Goal: Communication & Community: Answer question/provide support

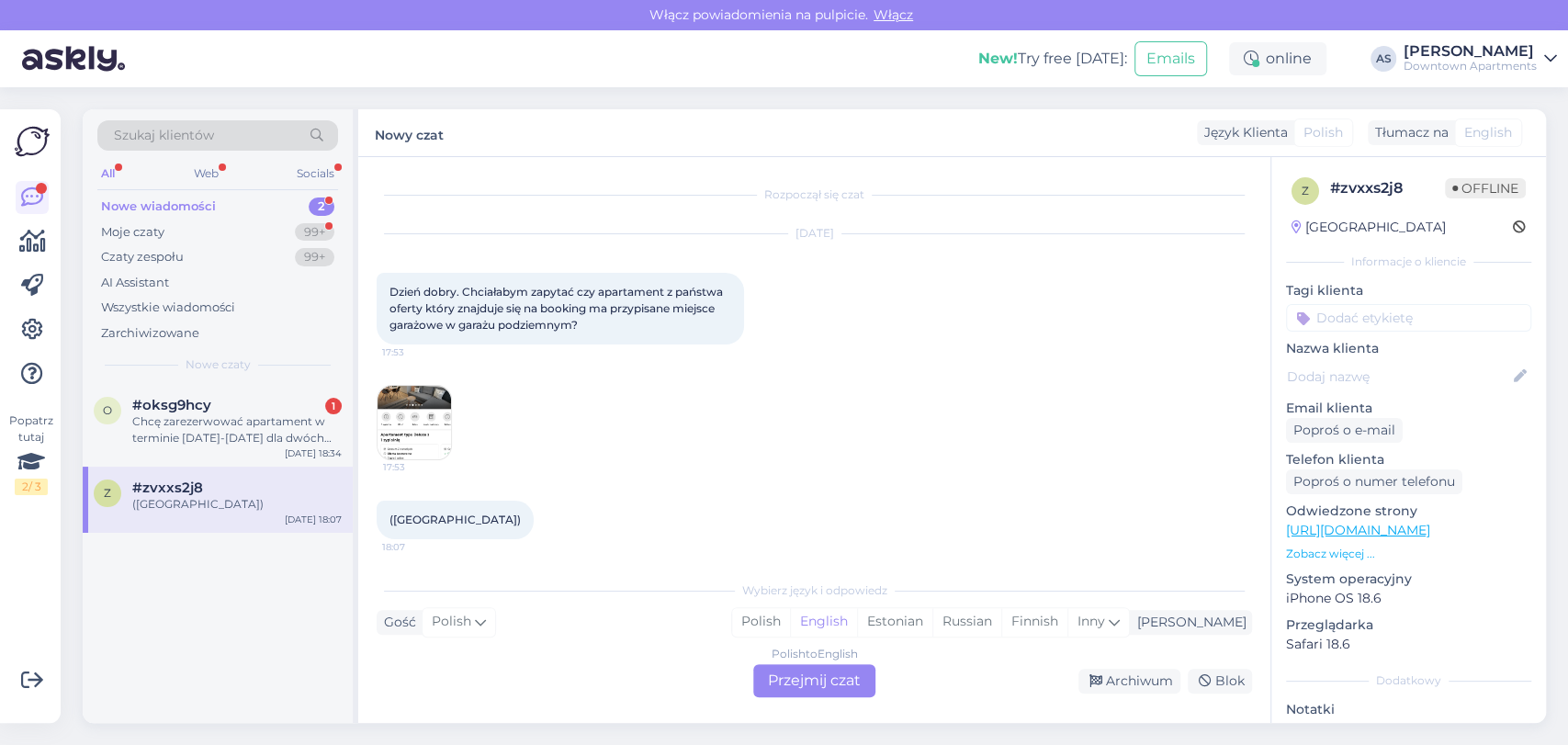
scroll to position [5, 0]
click at [180, 239] on div "Moje czaty 99+" at bounding box center [217, 233] width 240 height 26
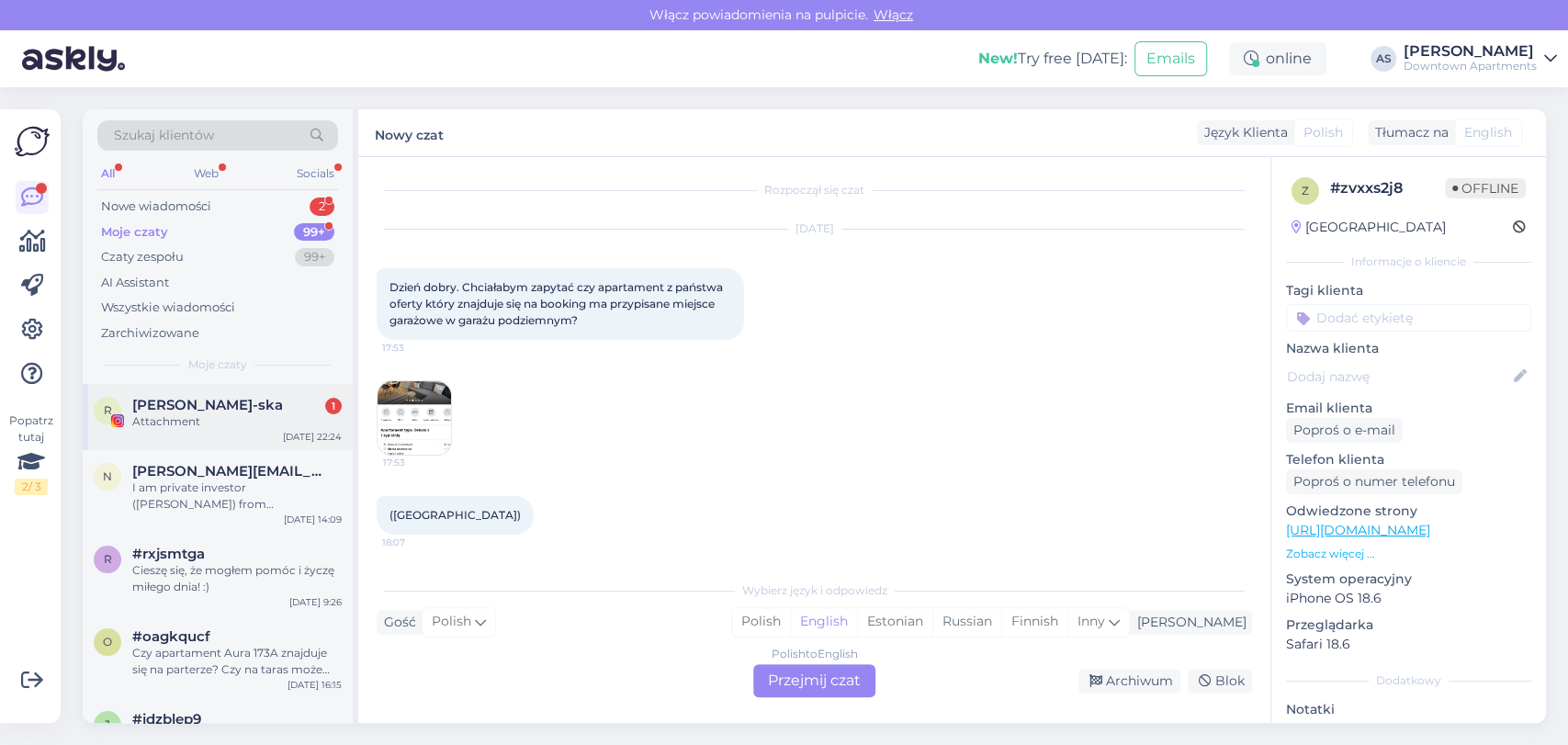
click at [197, 425] on div "Attachment" at bounding box center [237, 422] width 210 height 17
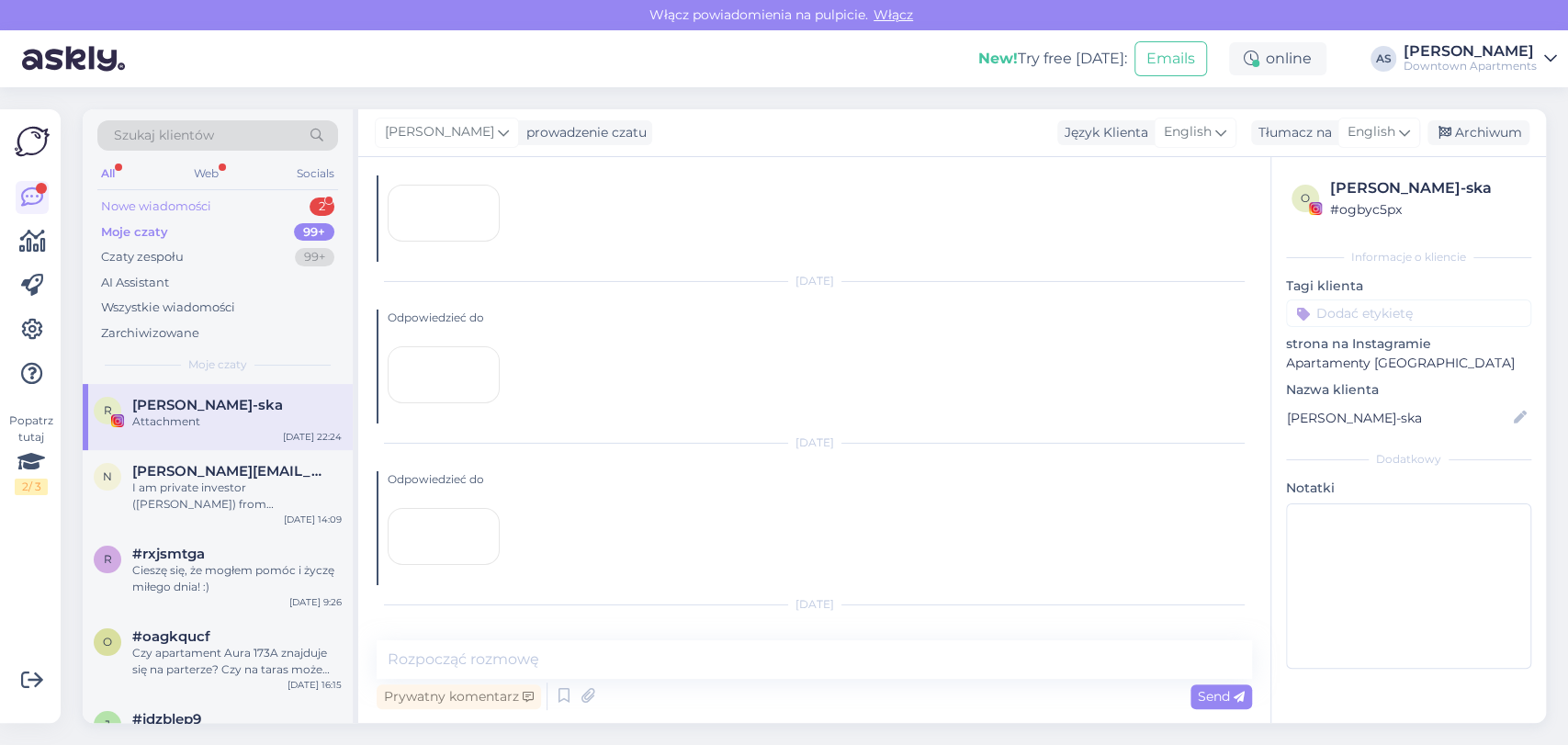
click at [267, 194] on div "Nowe wiadomości 2" at bounding box center [217, 207] width 240 height 26
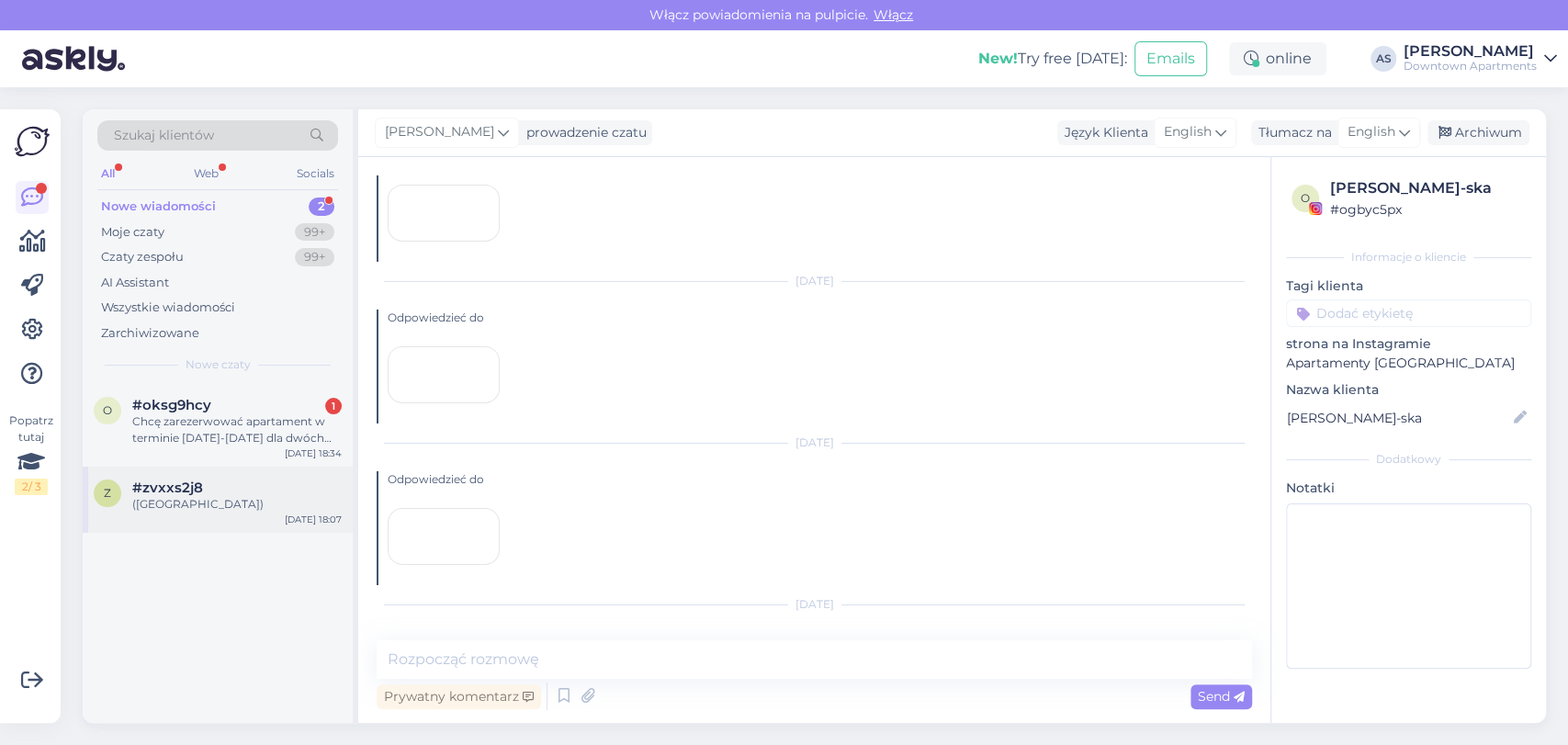
click at [232, 509] on div "([GEOGRAPHIC_DATA])" at bounding box center [237, 505] width 210 height 17
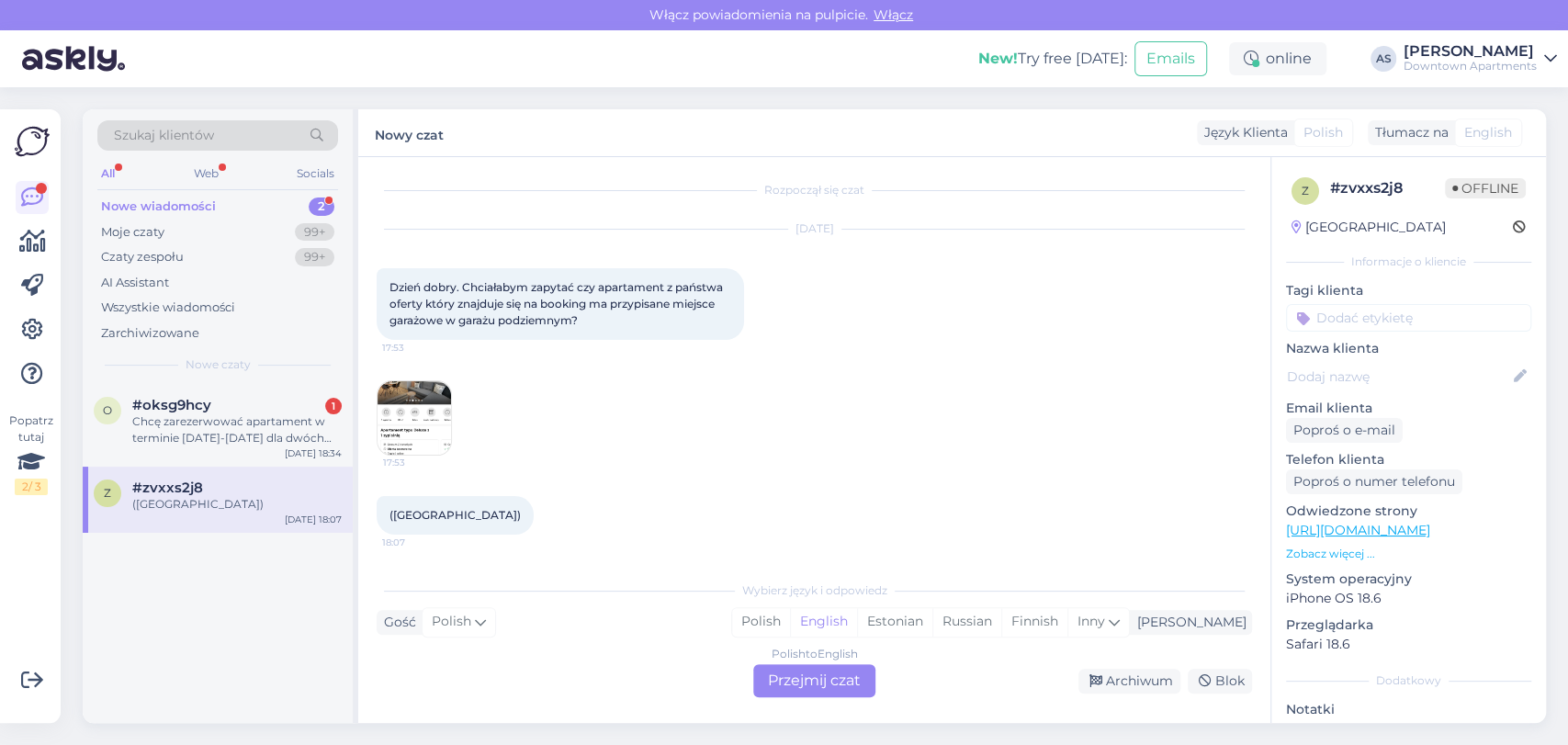
click at [797, 671] on div "Polish to English Przejmij czat" at bounding box center [814, 681] width 122 height 33
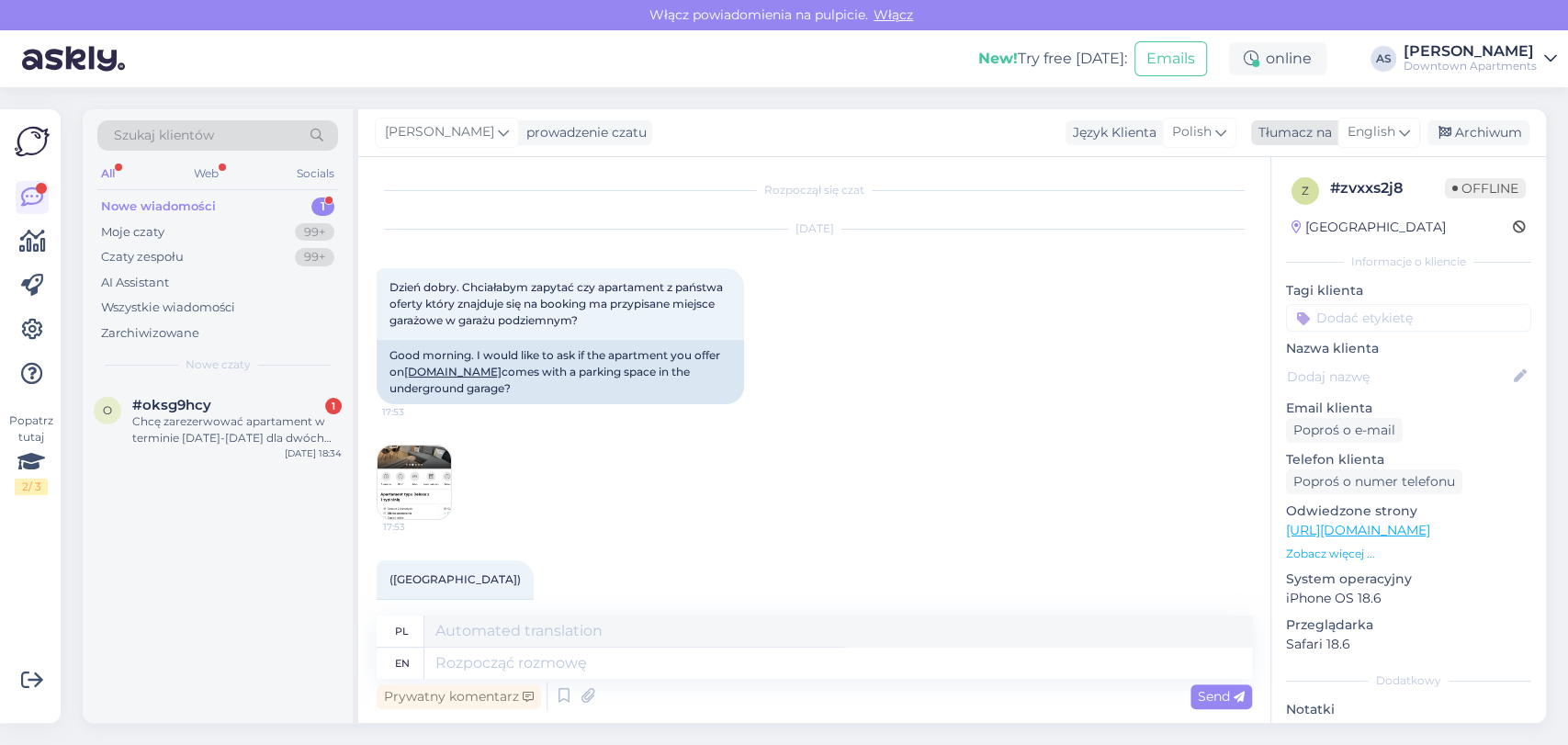
click at [1362, 142] on span "English" at bounding box center [1371, 133] width 48 height 20
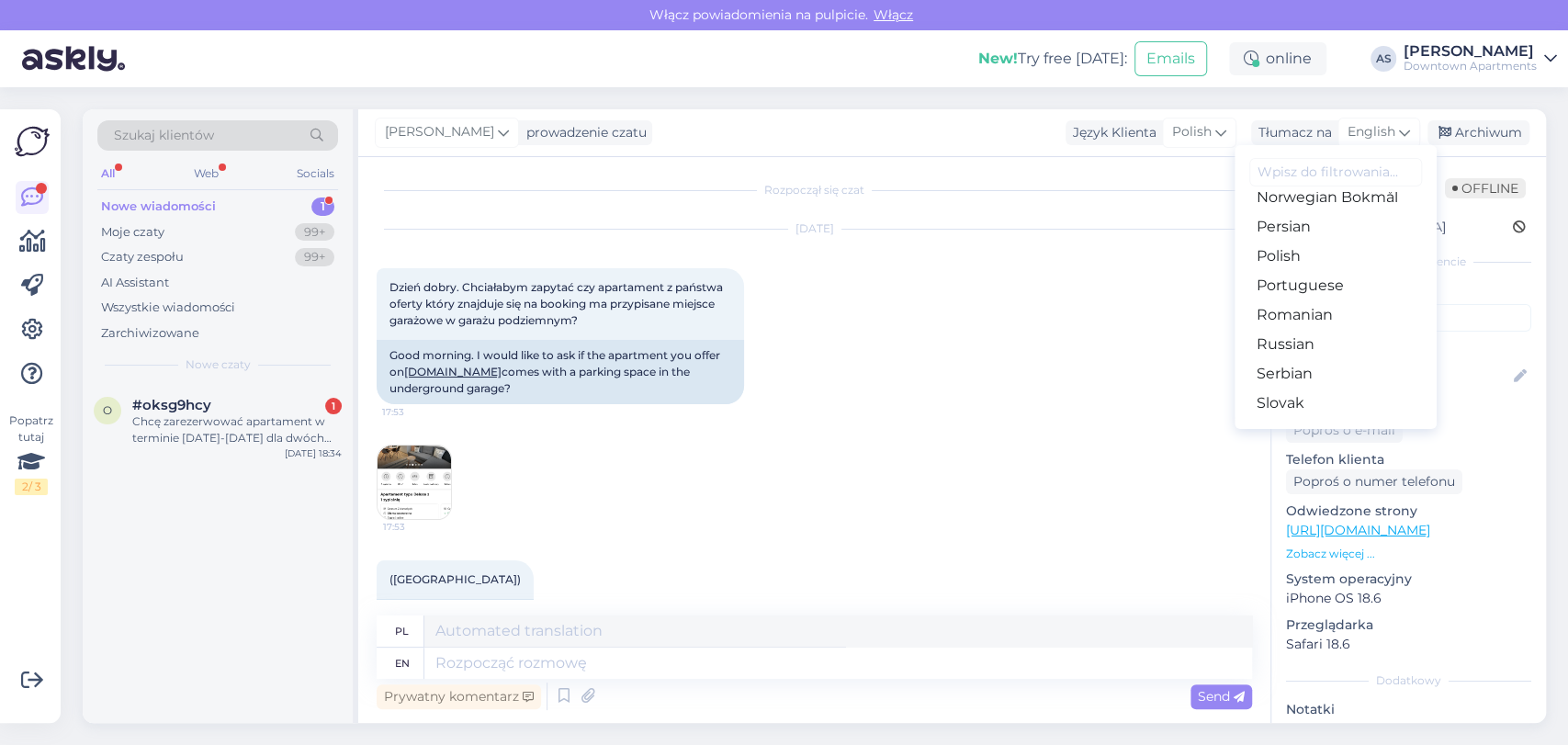
scroll to position [612, 0]
click at [1284, 248] on link "Polish" at bounding box center [1335, 250] width 202 height 30
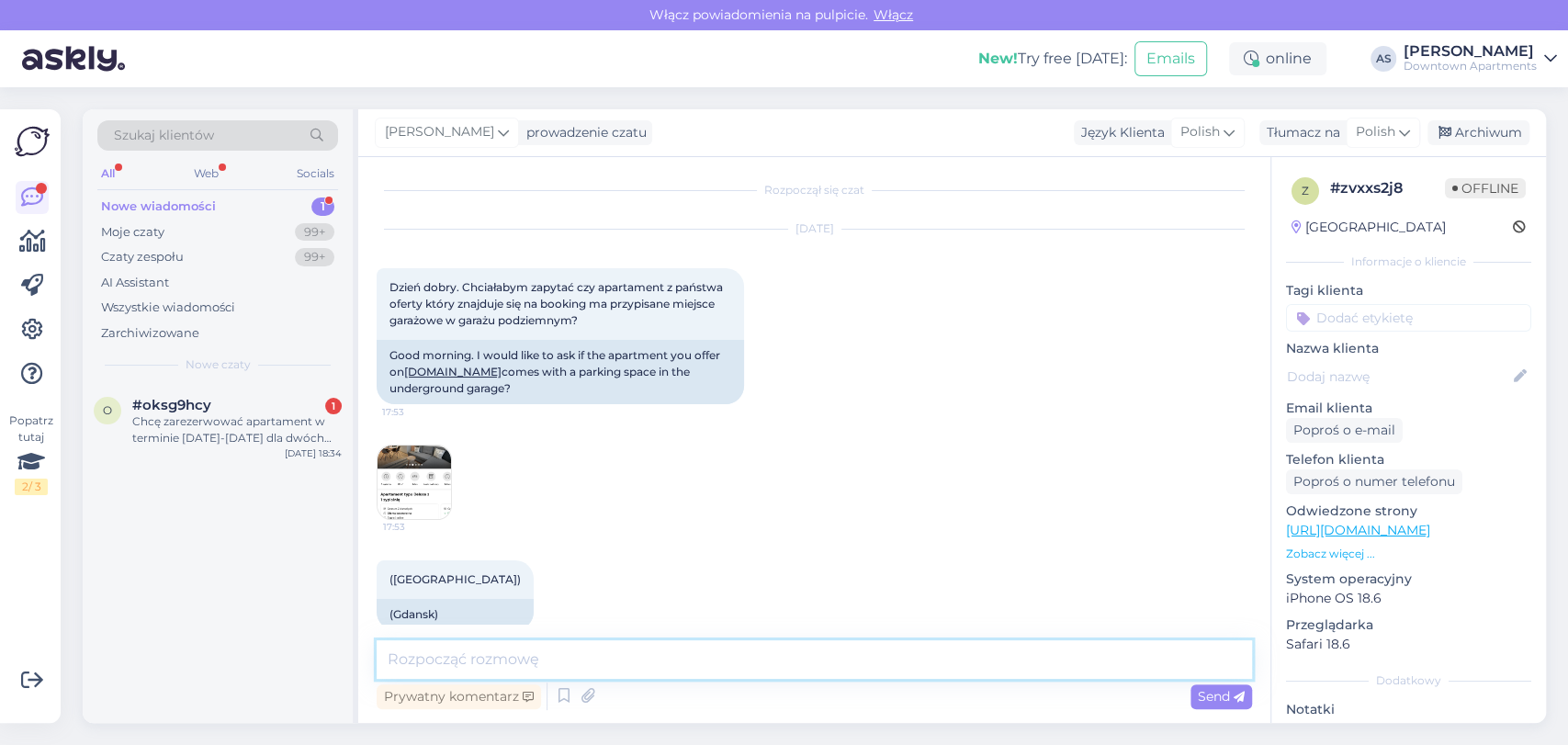
click at [518, 656] on textarea at bounding box center [814, 660] width 875 height 39
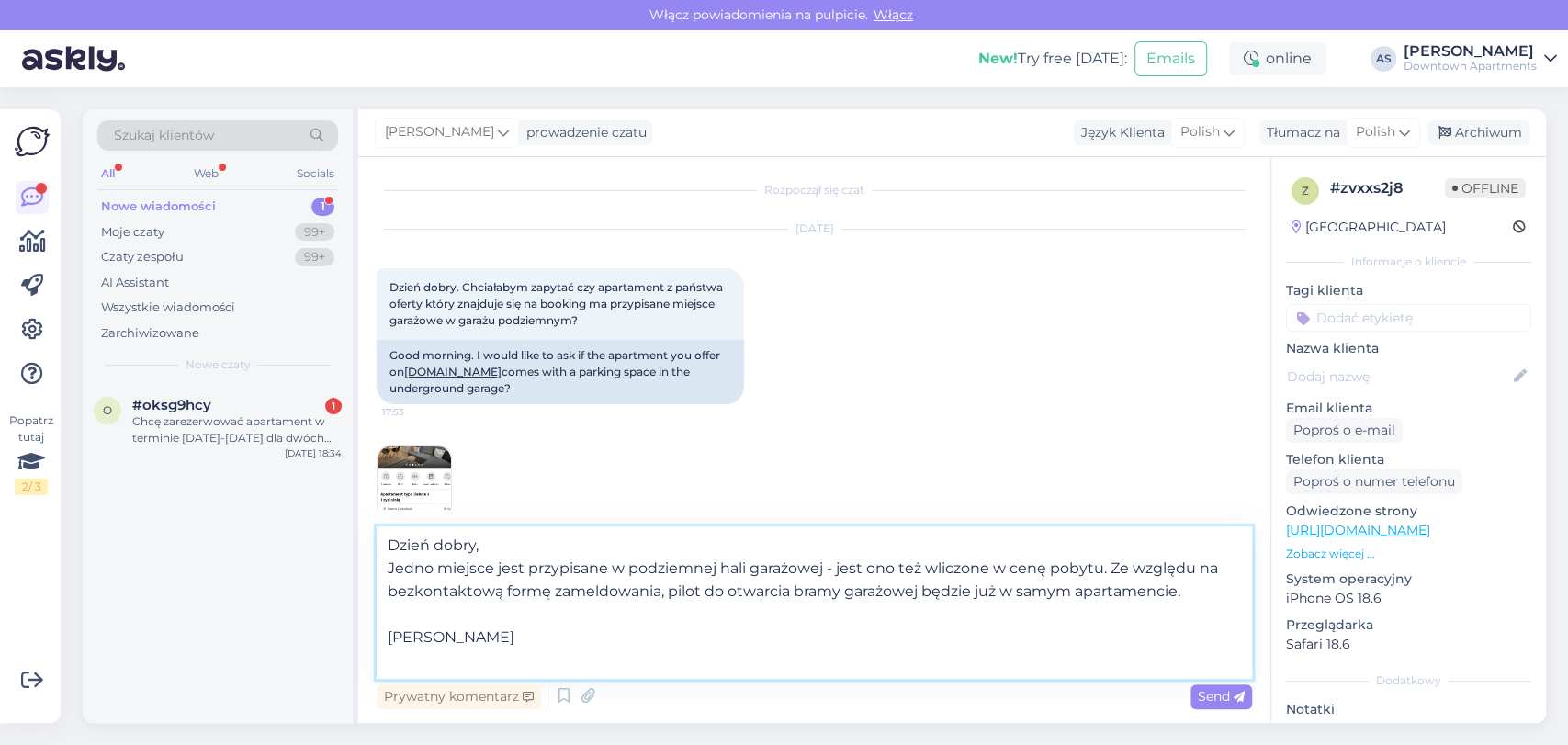
scroll to position [0, 0]
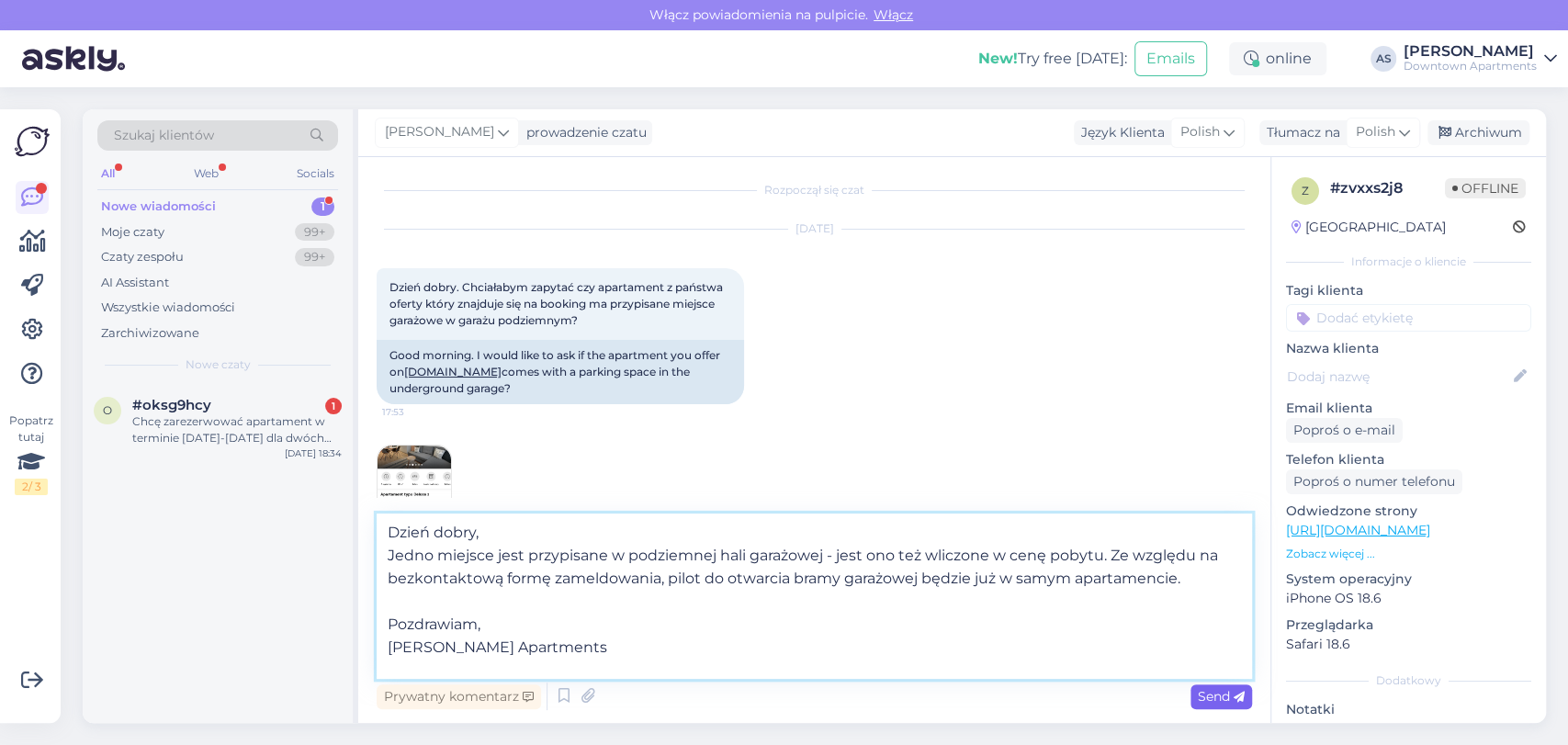
type textarea "Dzień dobry, Jedno miejsce jest przypisane w podziemnej hali garażowej - jest o…"
click at [1198, 688] on span "Send" at bounding box center [1221, 697] width 47 height 17
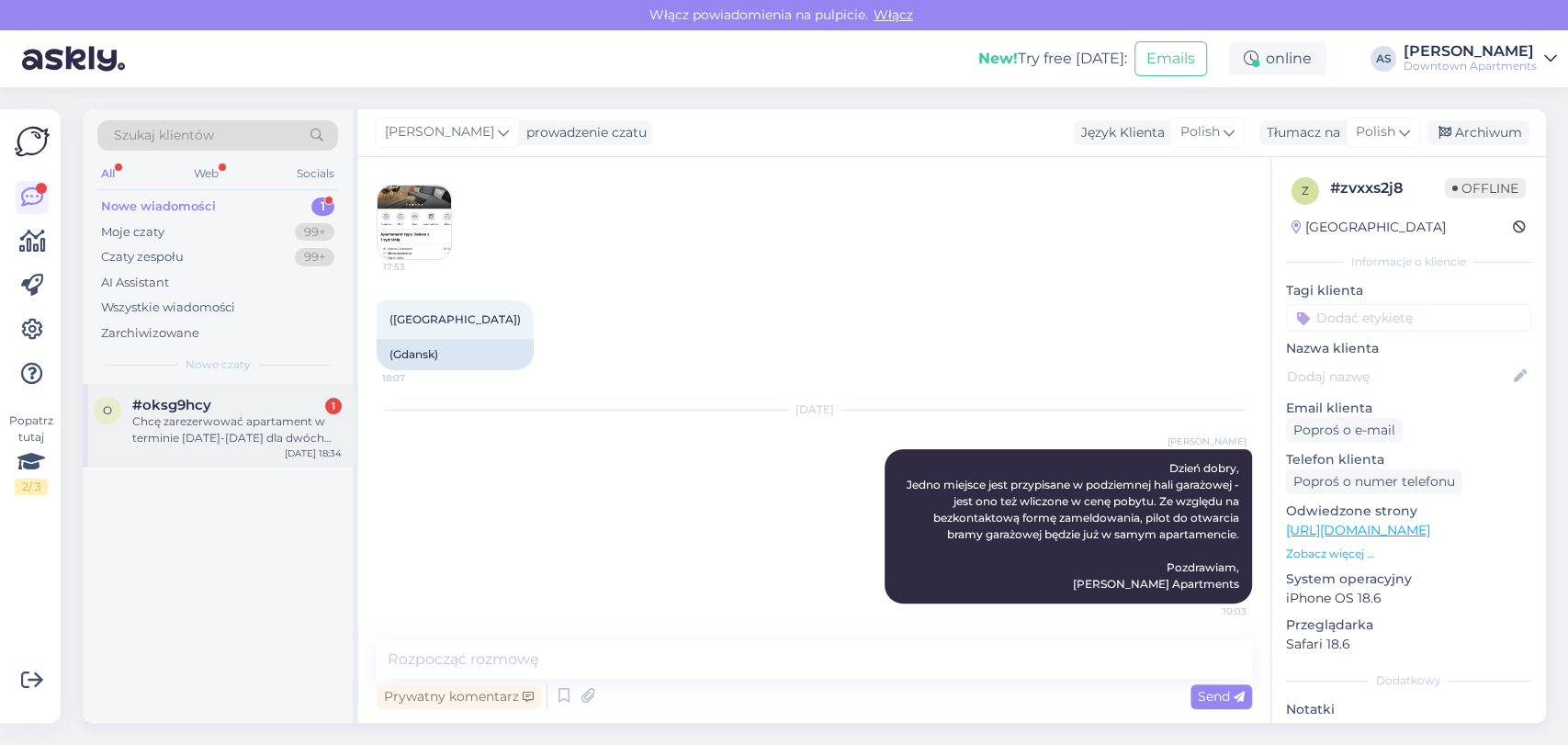
click at [227, 392] on div "o #oksg9hcy 1 Chcę zarezerwować apartament w terminie [DATE]-[DATE] dla dwóch o…" at bounding box center [217, 425] width 270 height 83
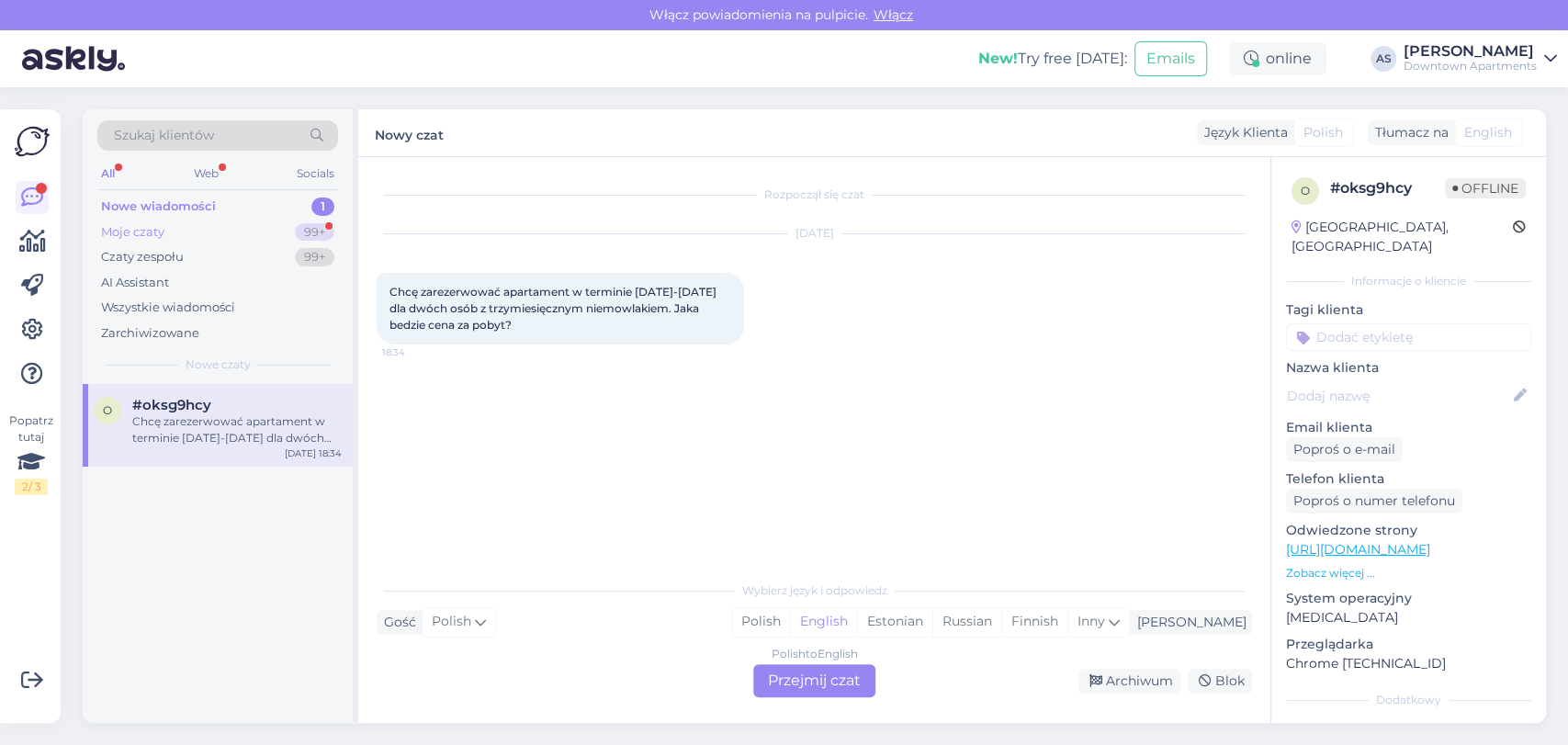
click at [163, 222] on div "Moje czaty 99+" at bounding box center [217, 233] width 240 height 26
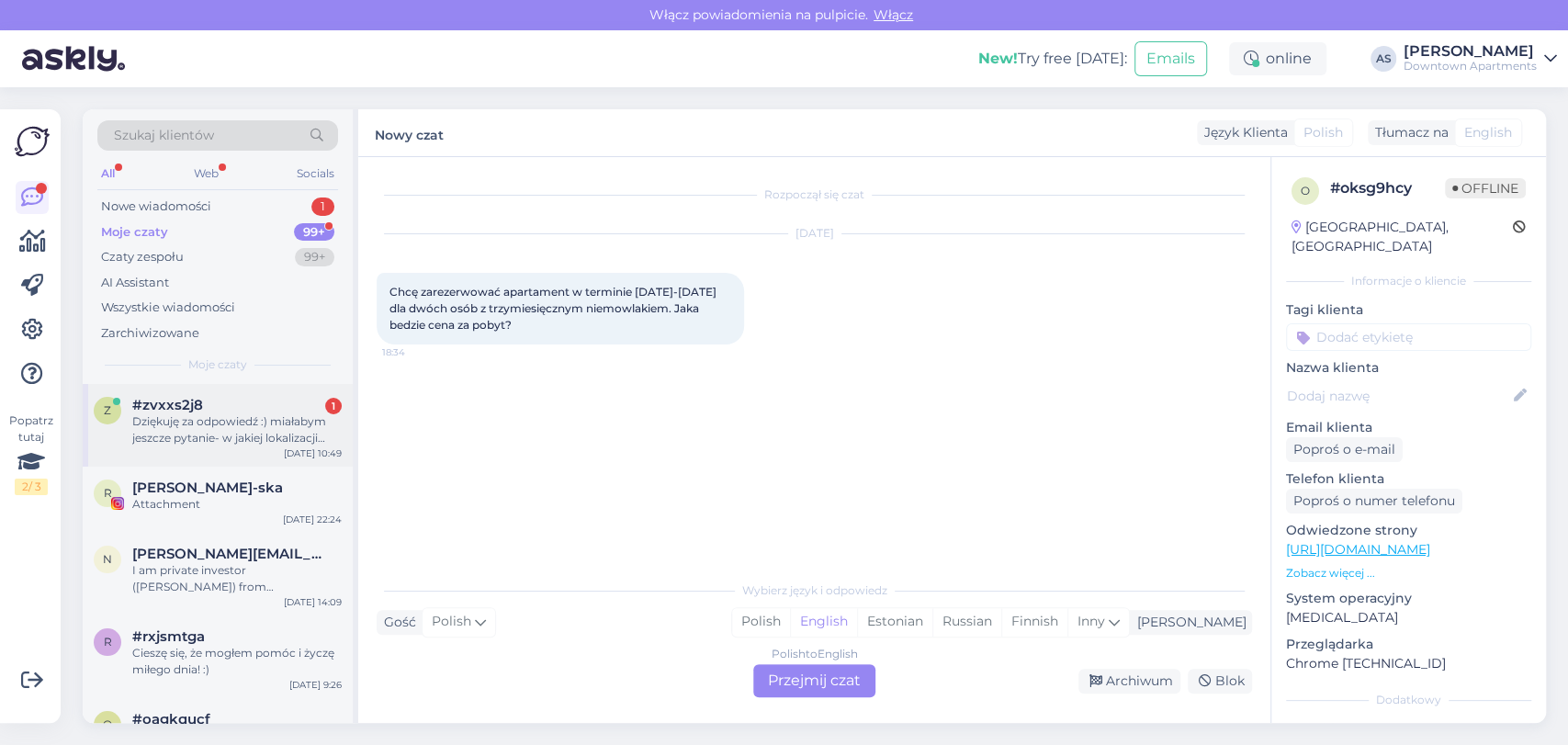
click at [178, 417] on div "Dziękuję za odpowiedź :) miałabym jeszcze pytanie- w jakiej lokalizacji dokładn…" at bounding box center [237, 430] width 210 height 33
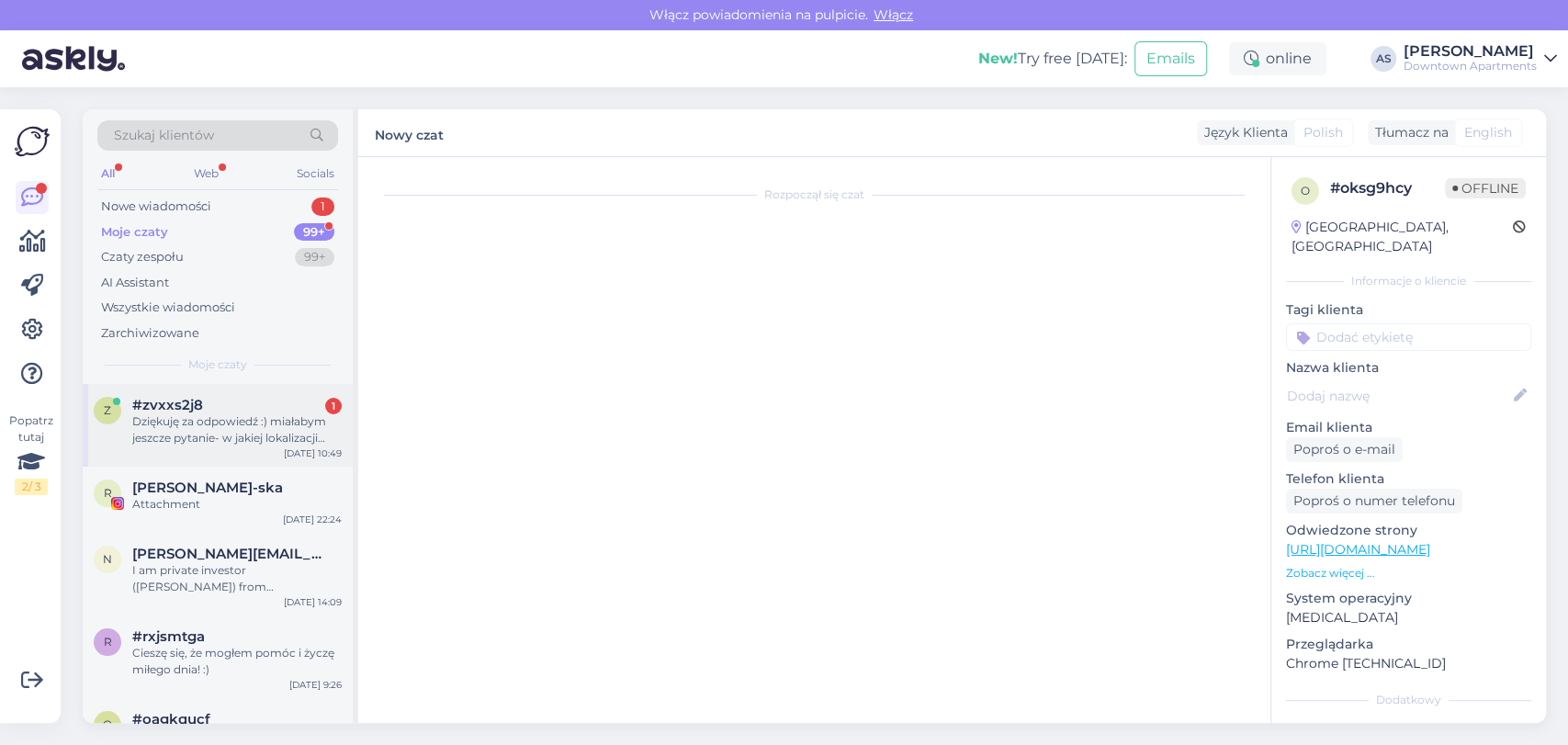
scroll to position [392, 0]
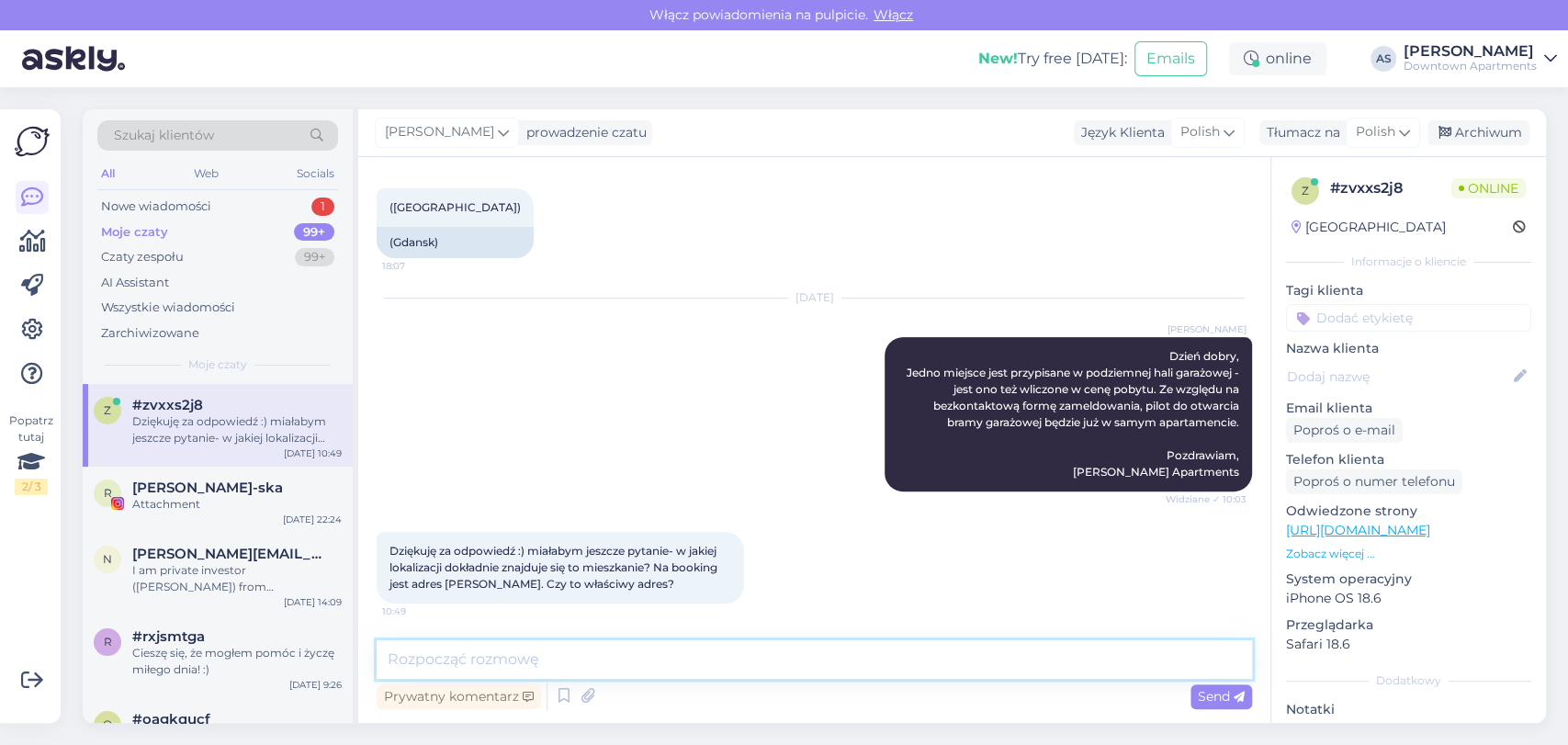
click at [575, 654] on textarea at bounding box center [814, 660] width 875 height 39
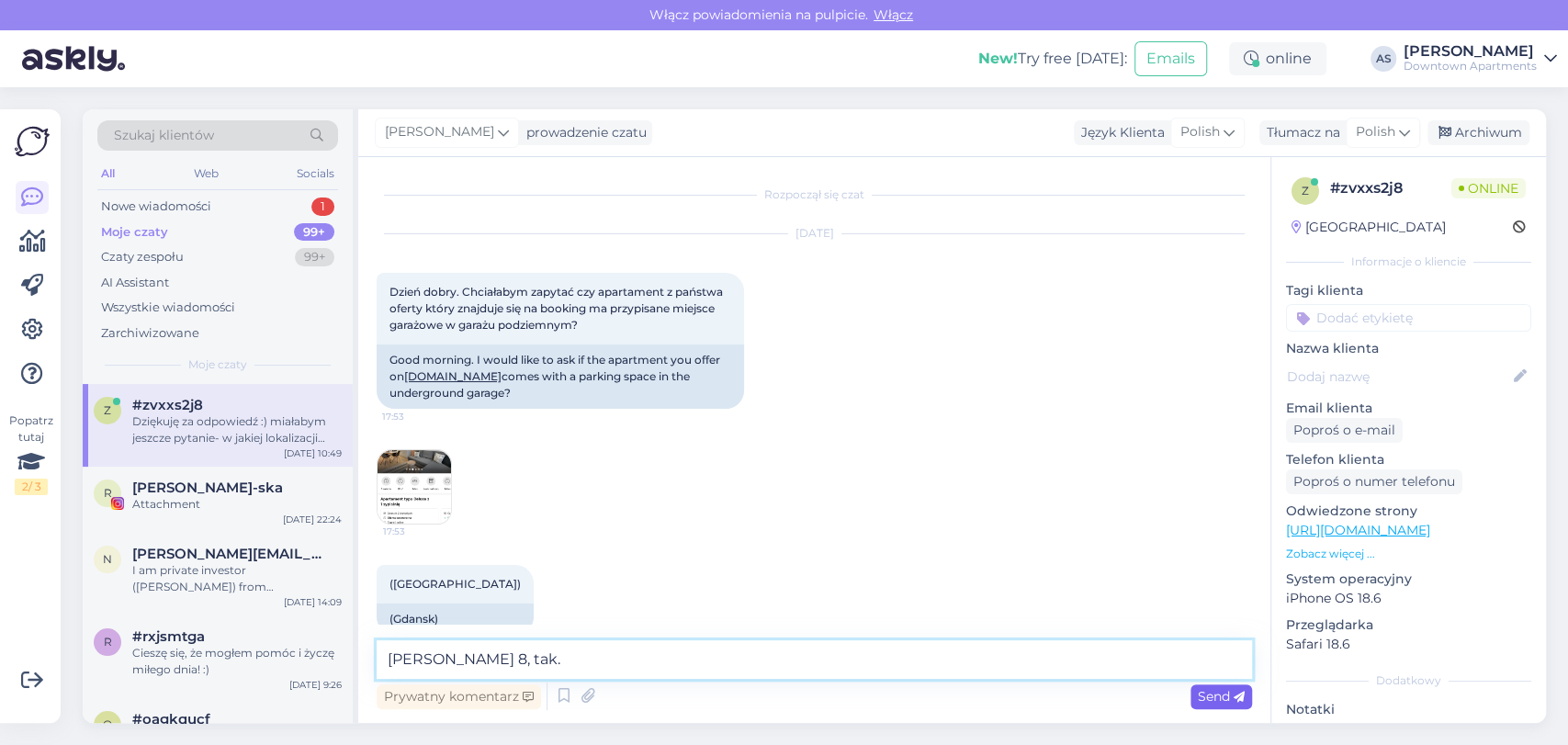
type textarea "[PERSON_NAME] 8, tak."
click at [1227, 708] on div "Send" at bounding box center [1221, 697] width 61 height 25
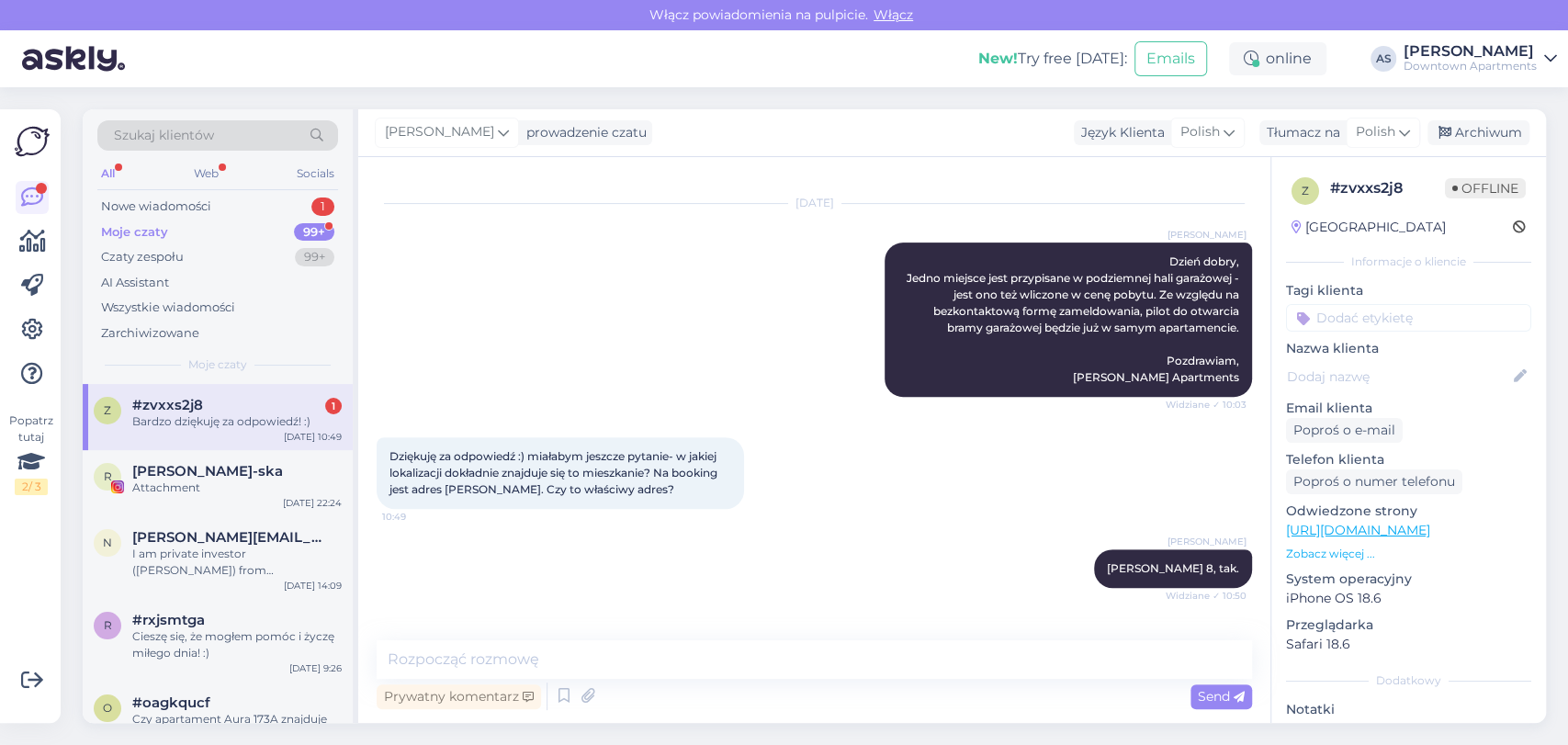
scroll to position [551, 0]
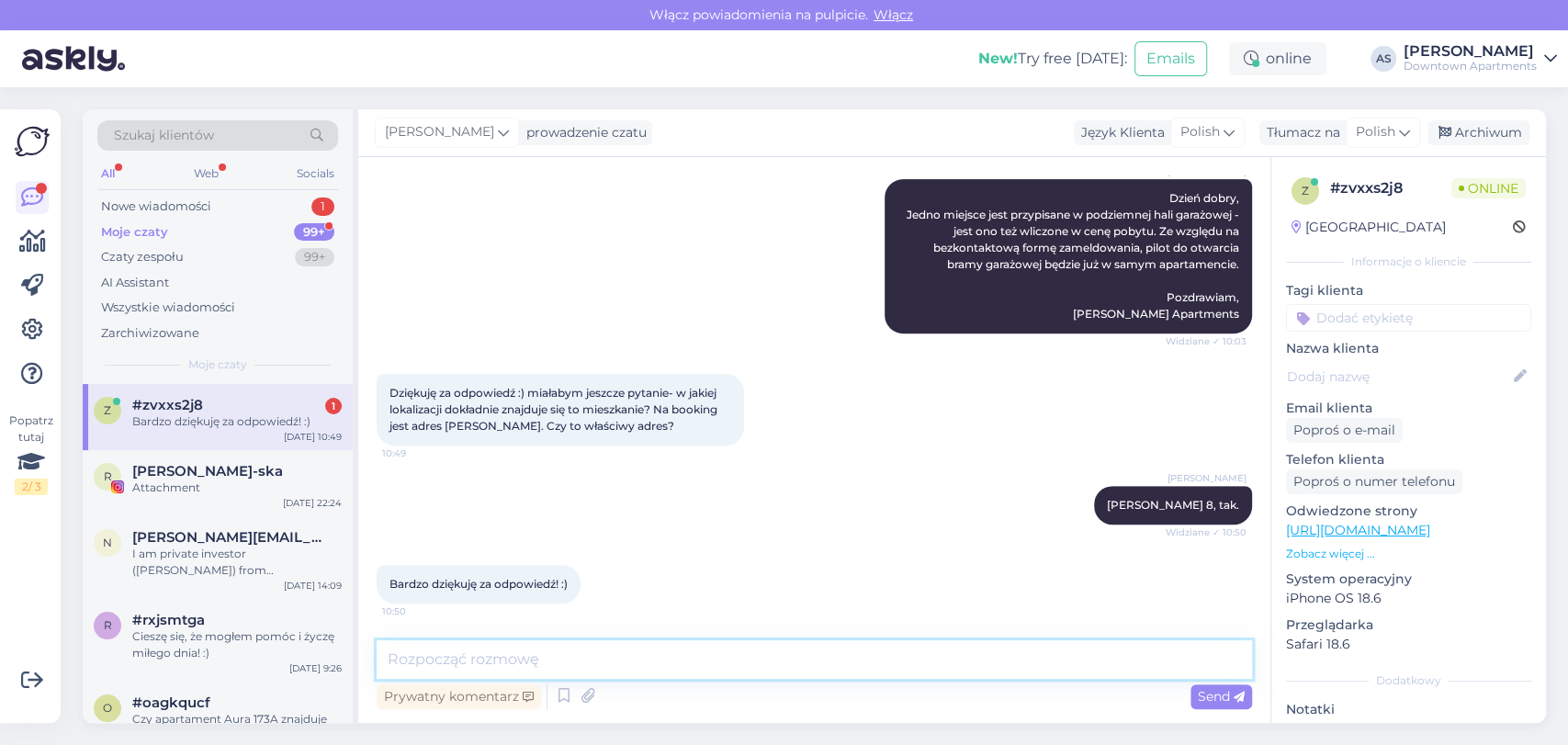
click at [515, 671] on textarea at bounding box center [814, 660] width 875 height 39
type textarea "Cieszę się, że mogłem pomóc i życzę miłego dnia! :)"
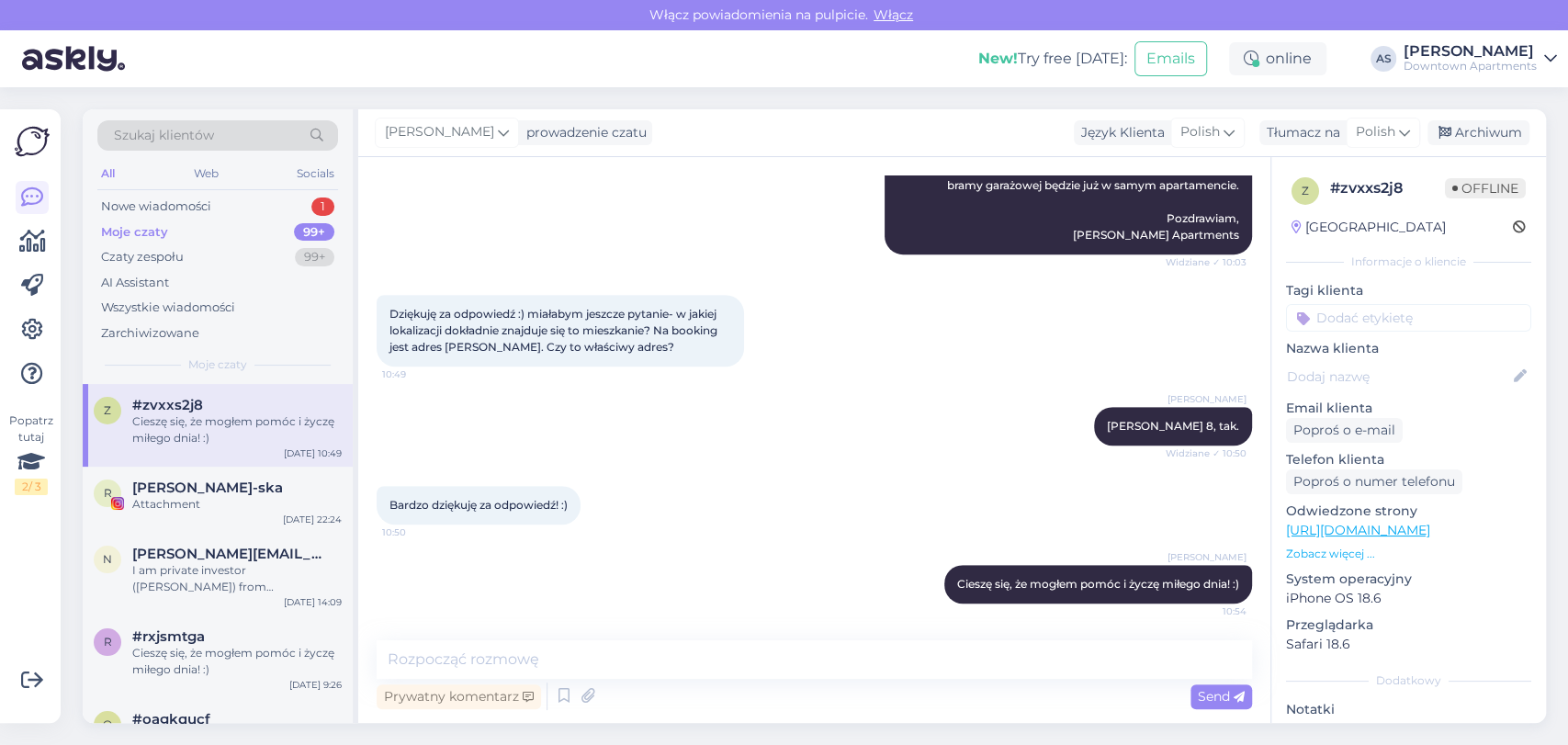
click at [185, 230] on div "Moje czaty 99+" at bounding box center [217, 233] width 240 height 26
